Goal: Task Accomplishment & Management: Complete application form

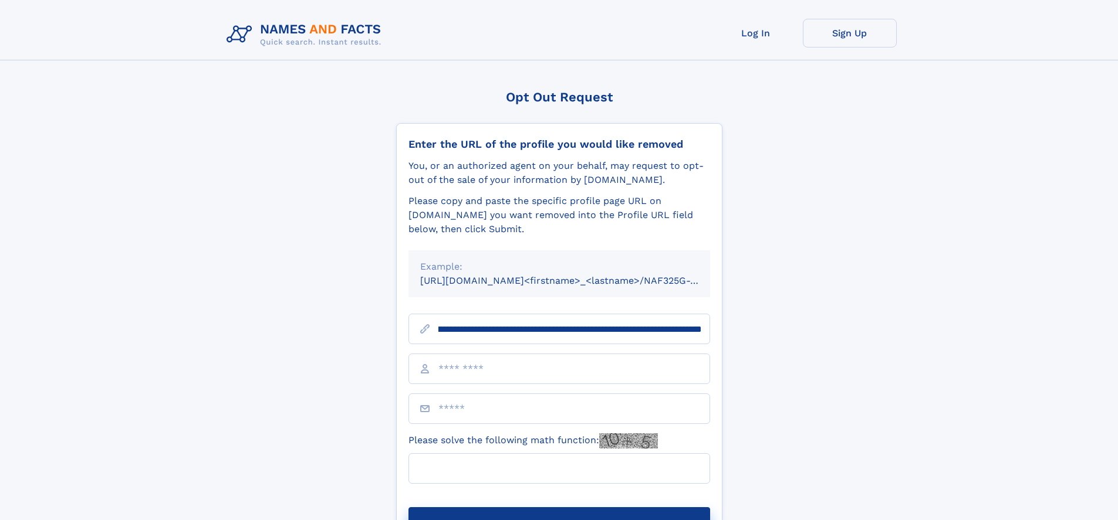
scroll to position [0, 138]
type input "**********"
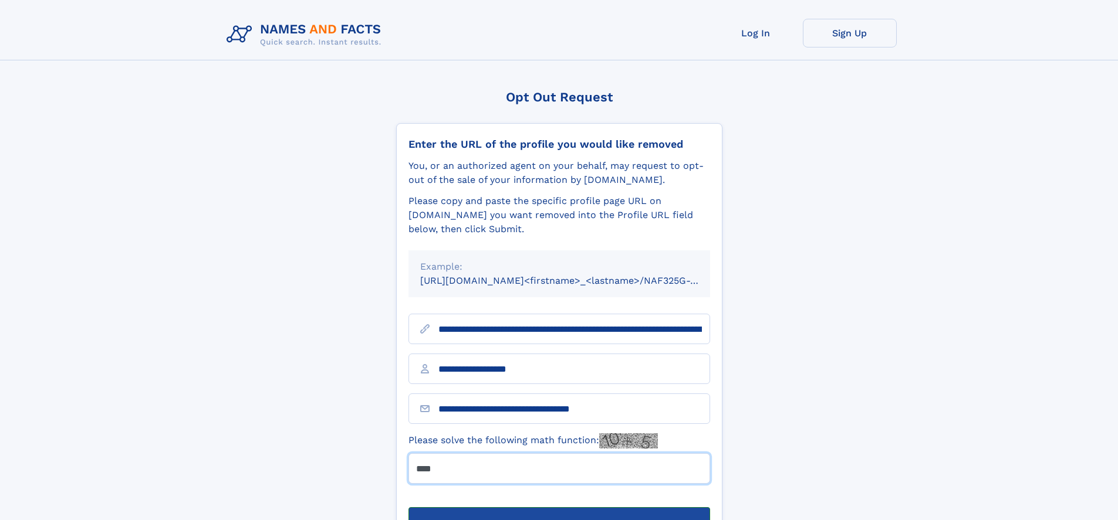
type input "****"
click at [558, 507] on button "Submit Opt Out Request" at bounding box center [559, 526] width 302 height 38
